Goal: Navigation & Orientation: Find specific page/section

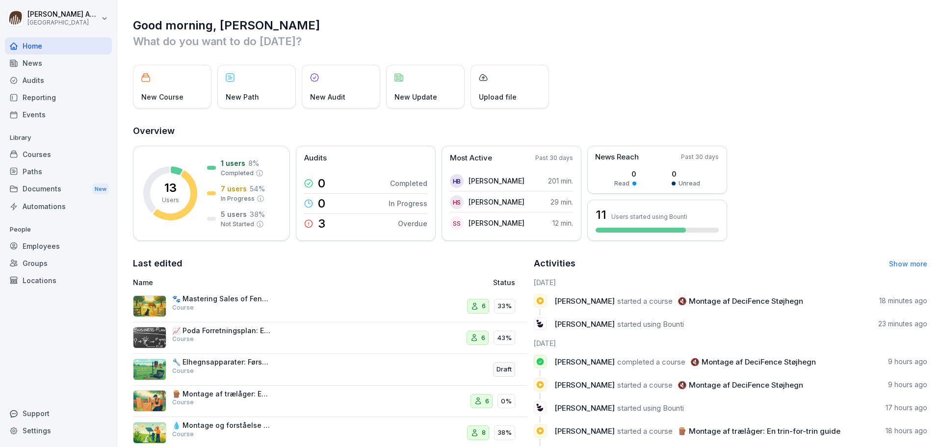
click at [57, 160] on div "Courses" at bounding box center [58, 154] width 107 height 17
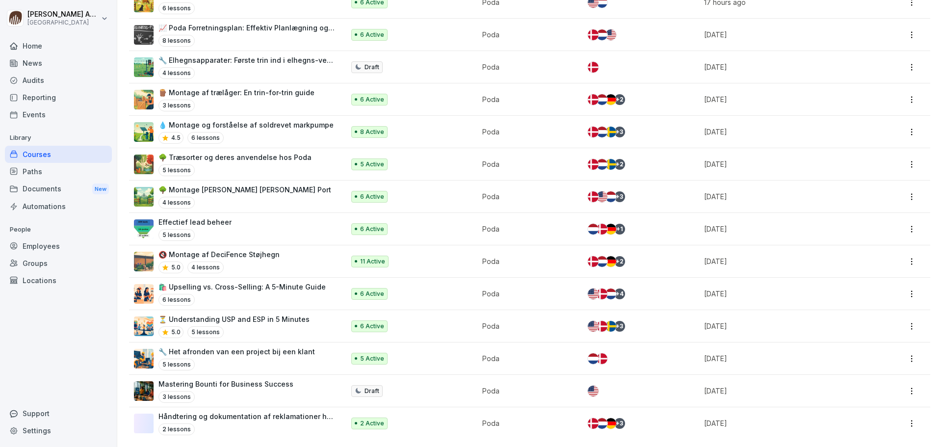
scroll to position [249, 0]
click at [238, 251] on p "🔇 Montage af DeciFence Støjhegn" at bounding box center [218, 254] width 121 height 10
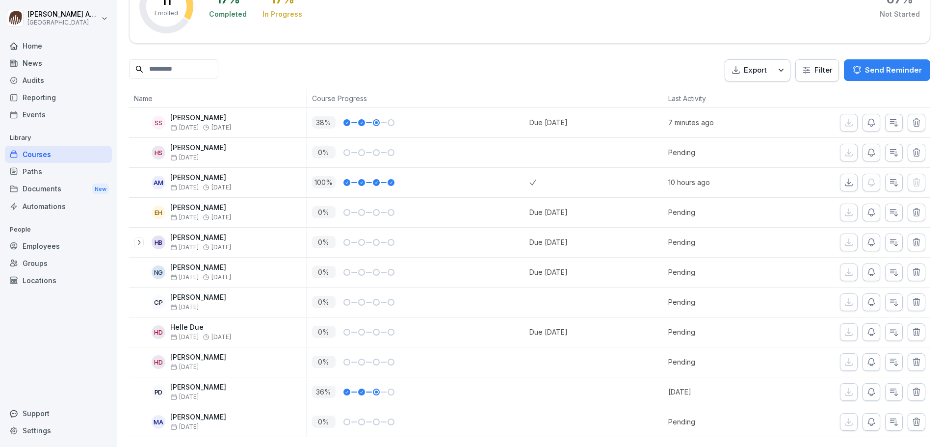
scroll to position [203, 0]
